Goal: Information Seeking & Learning: Learn about a topic

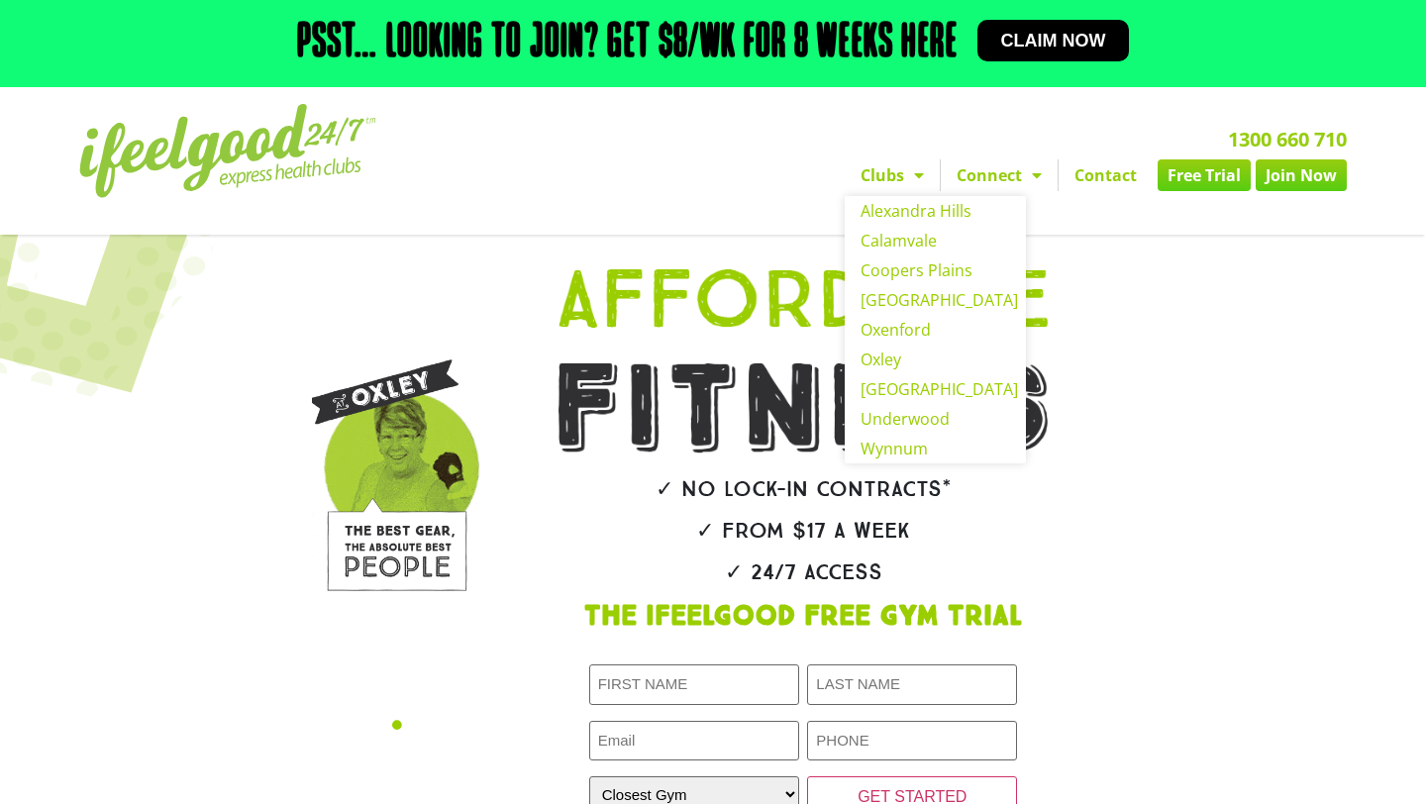
click at [912, 170] on span "Menu" at bounding box center [914, 175] width 20 height 36
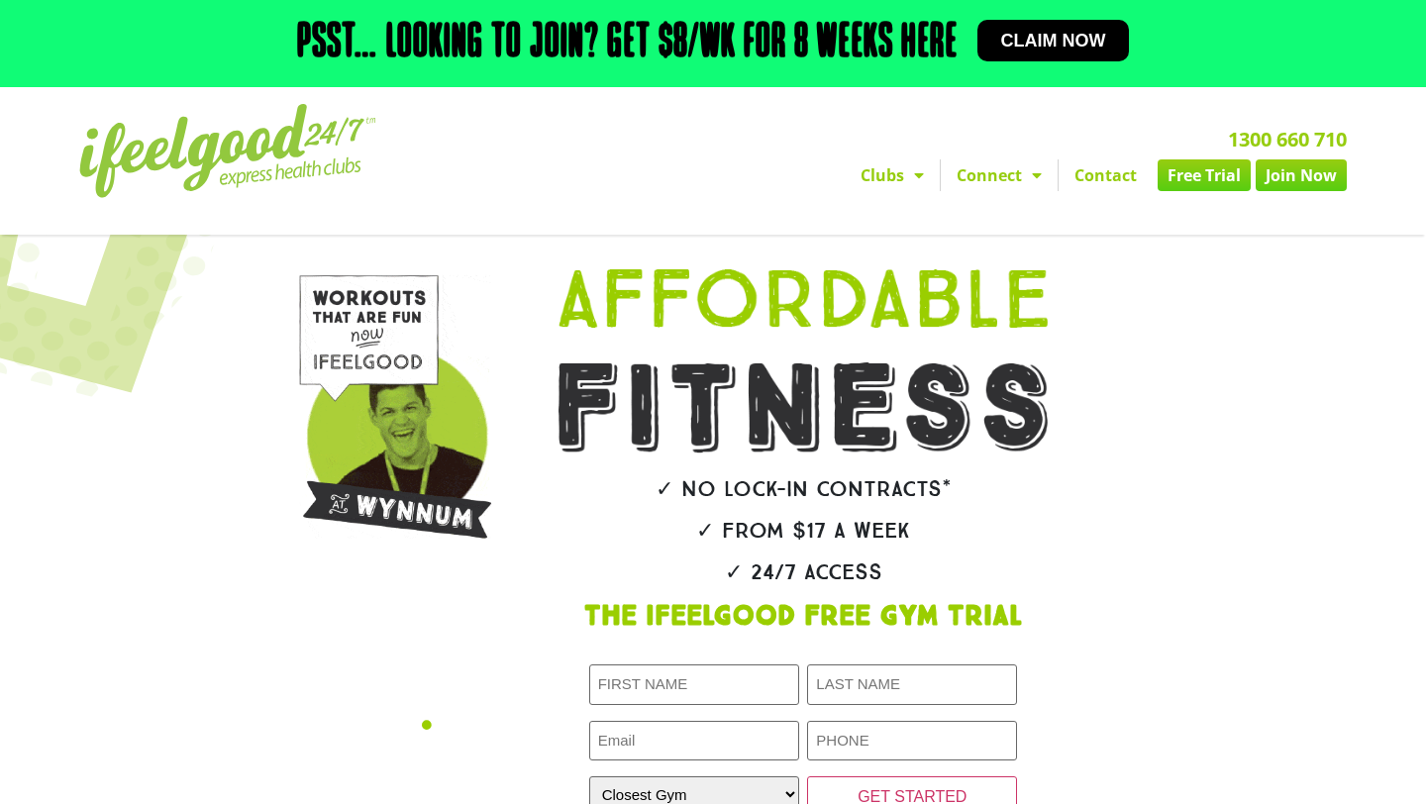
click at [912, 170] on span "Menu" at bounding box center [914, 175] width 20 height 36
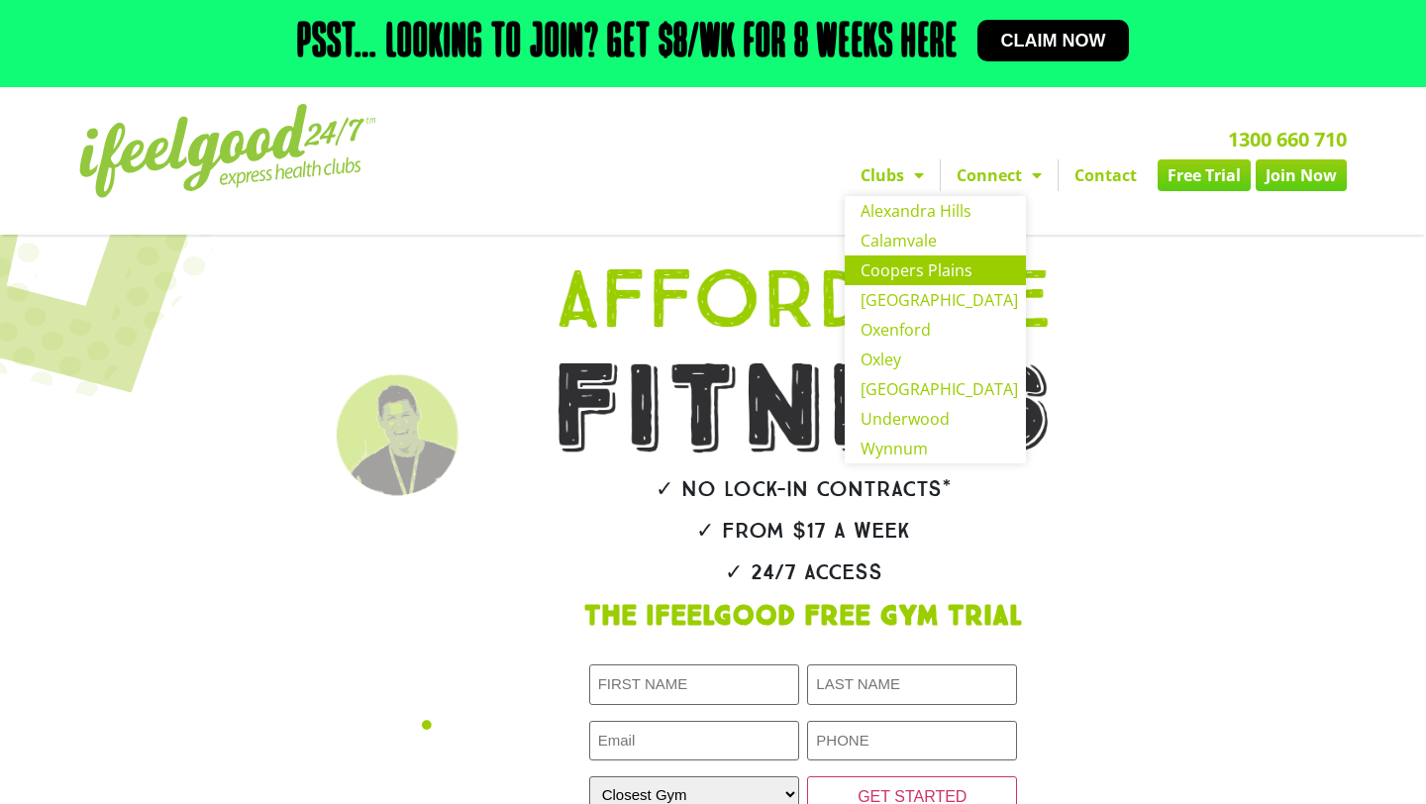
click at [884, 272] on link "Coopers Plains" at bounding box center [935, 271] width 181 height 30
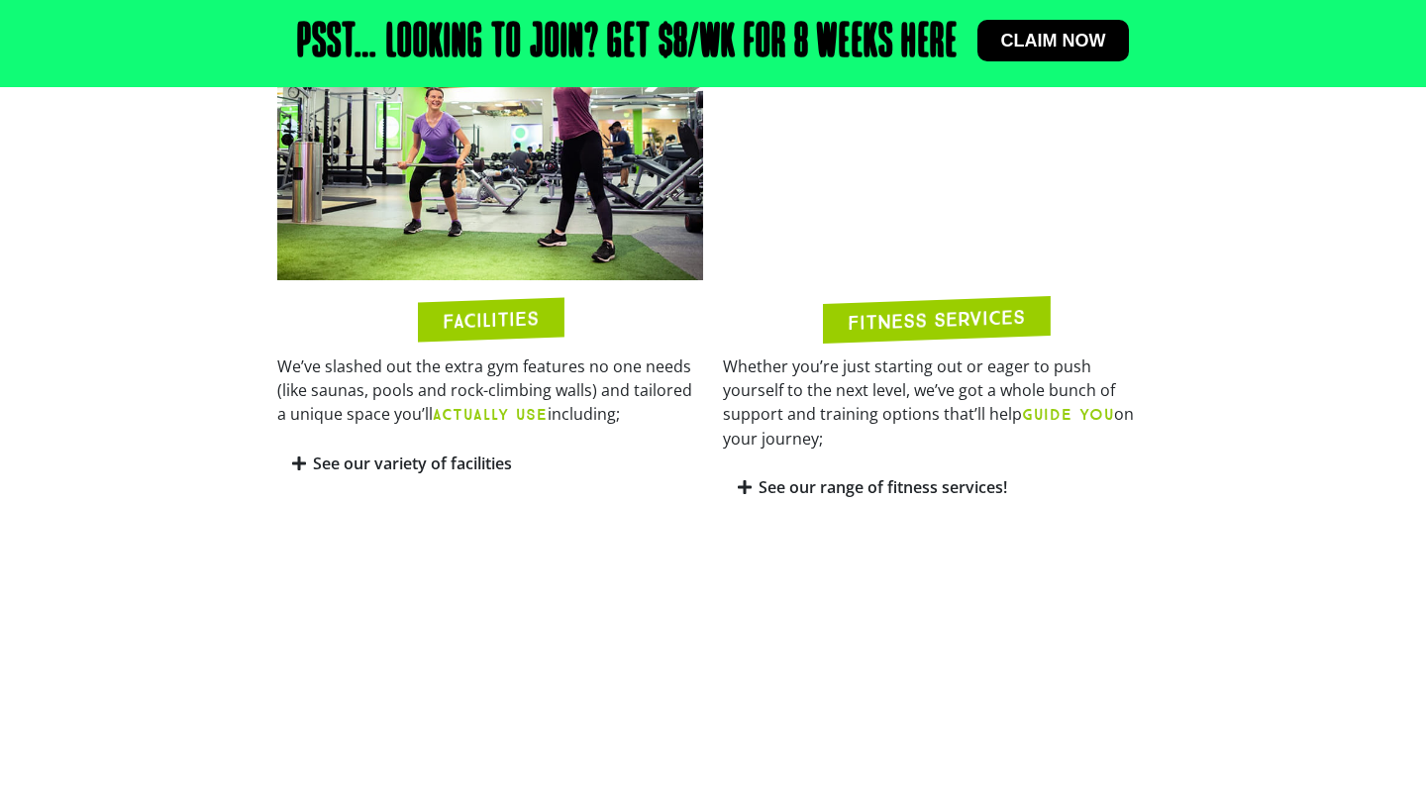
scroll to position [1105, 0]
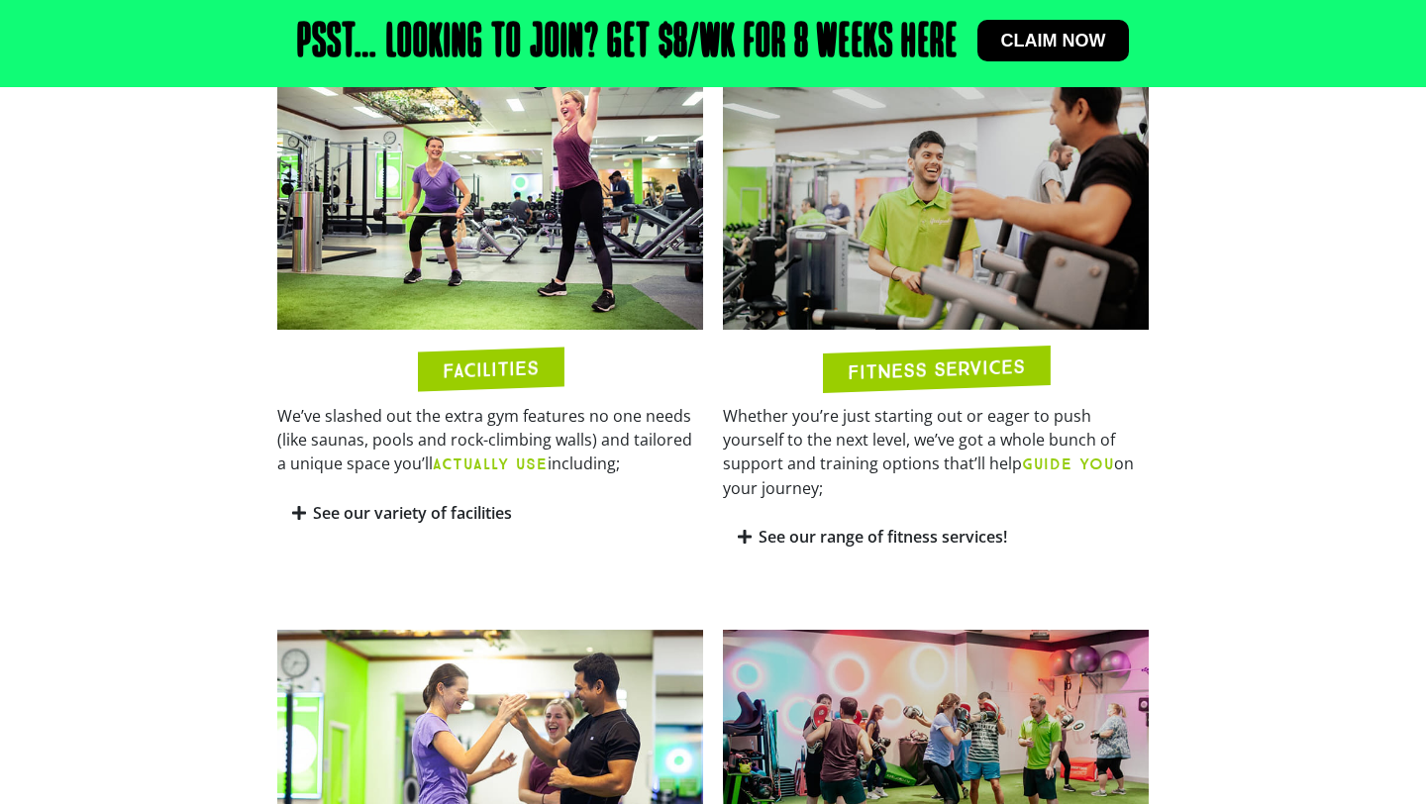
click at [908, 356] on h2 "FITNESS SERVICES" at bounding box center [936, 369] width 177 height 26
click at [936, 526] on link "See our range of fitness services!" at bounding box center [883, 537] width 249 height 22
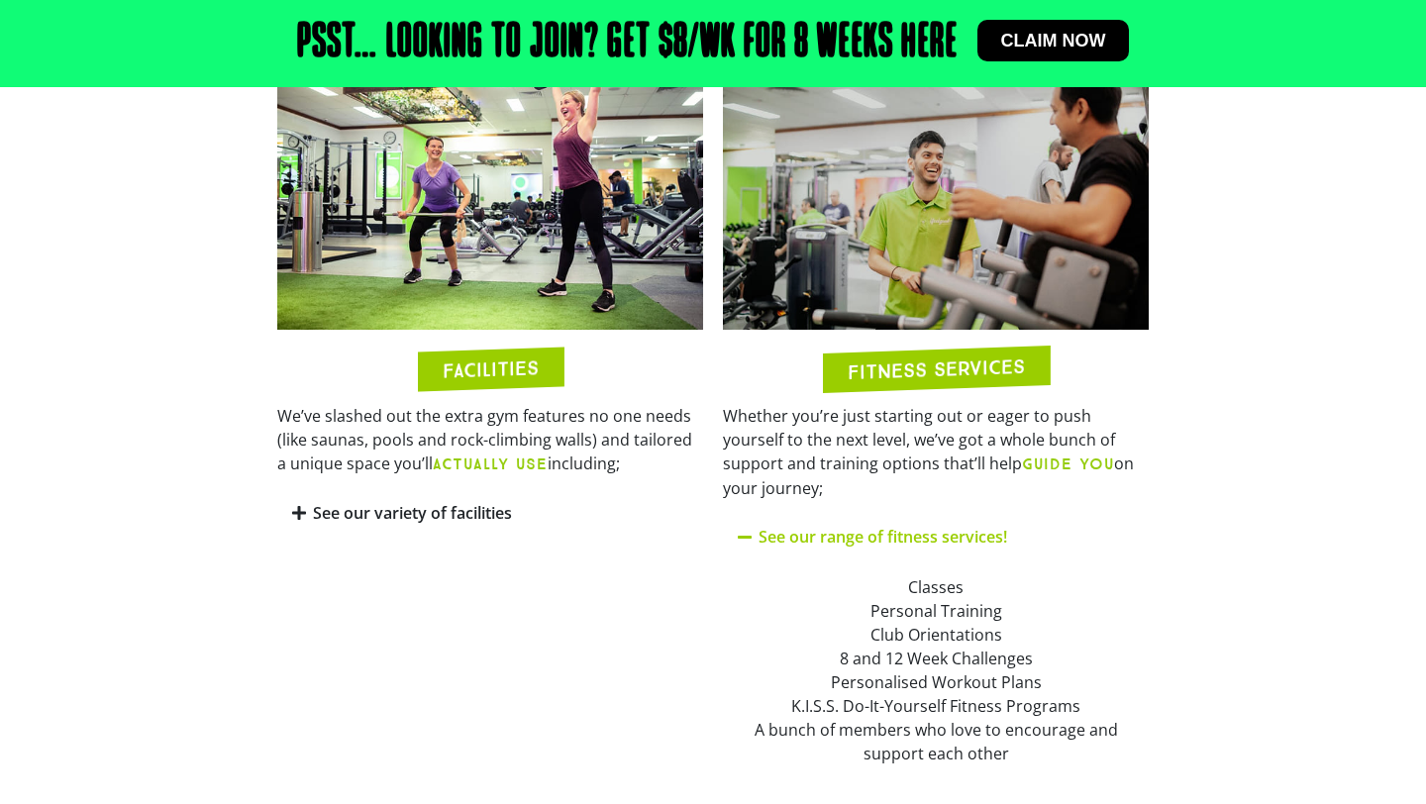
click at [932, 575] on div "Classes Personal Training Club Orientations 8 and 12 Week Challenges Personalis…" at bounding box center [936, 670] width 396 height 190
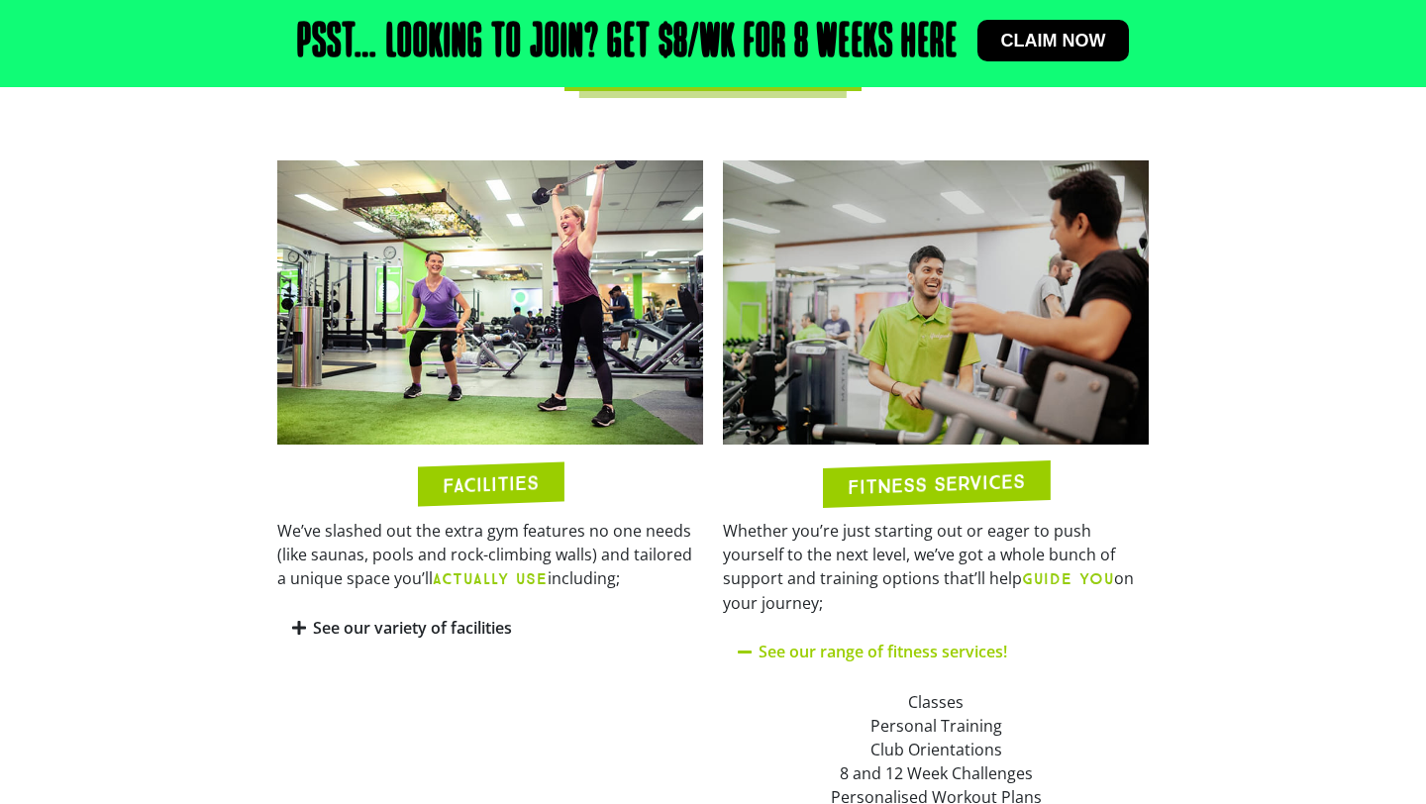
scroll to position [987, 0]
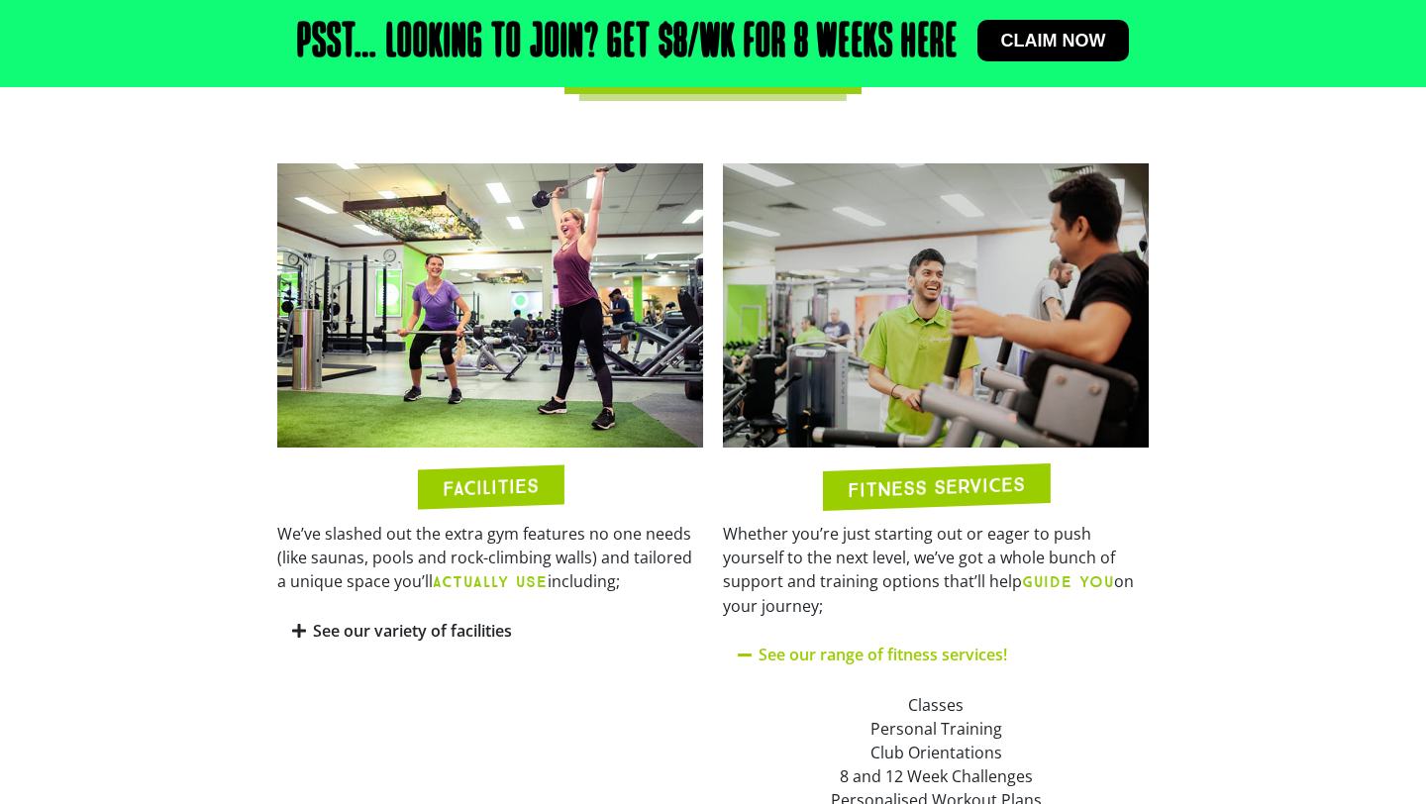
click at [471, 620] on link "See our variety of facilities" at bounding box center [412, 631] width 199 height 22
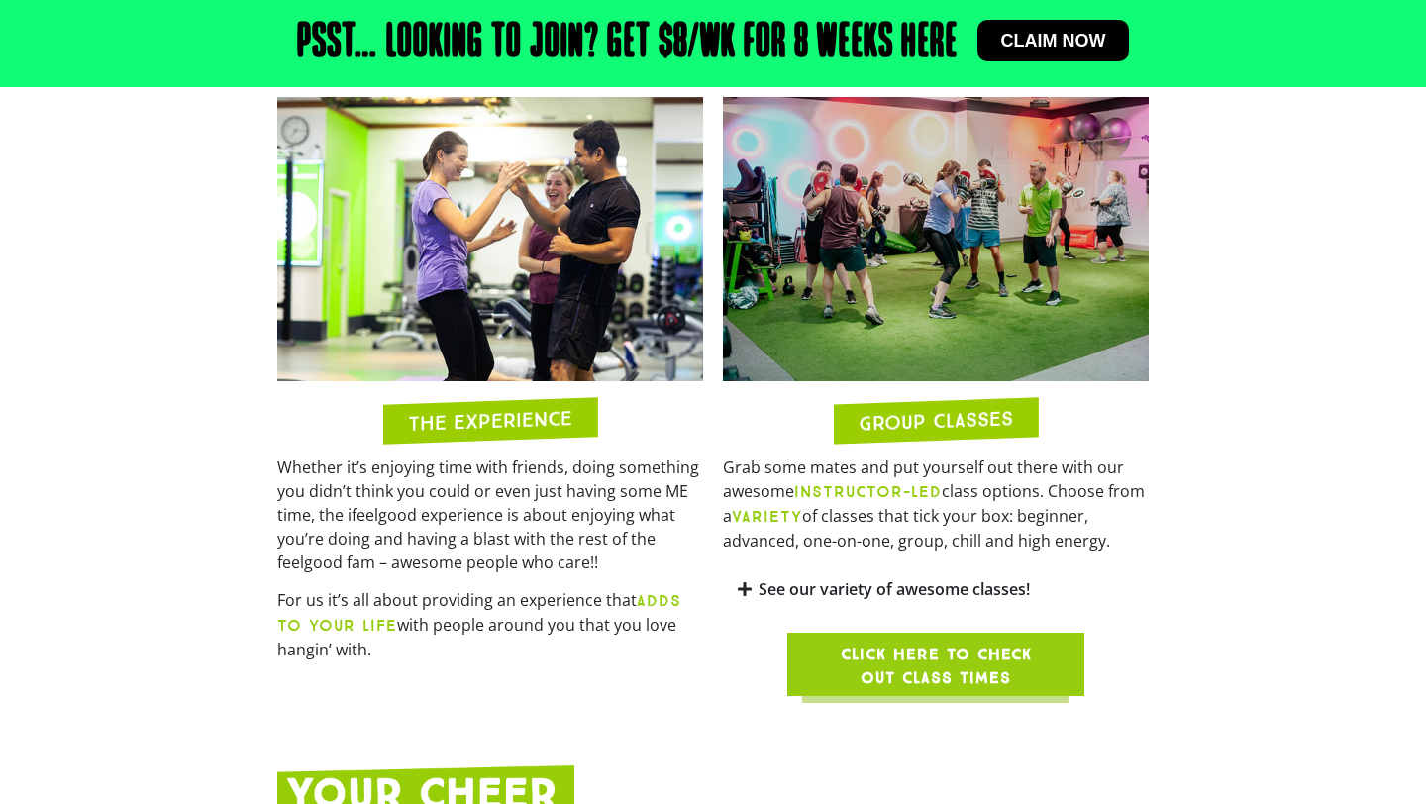
scroll to position [2287, 0]
